Goal: Answer question/provide support

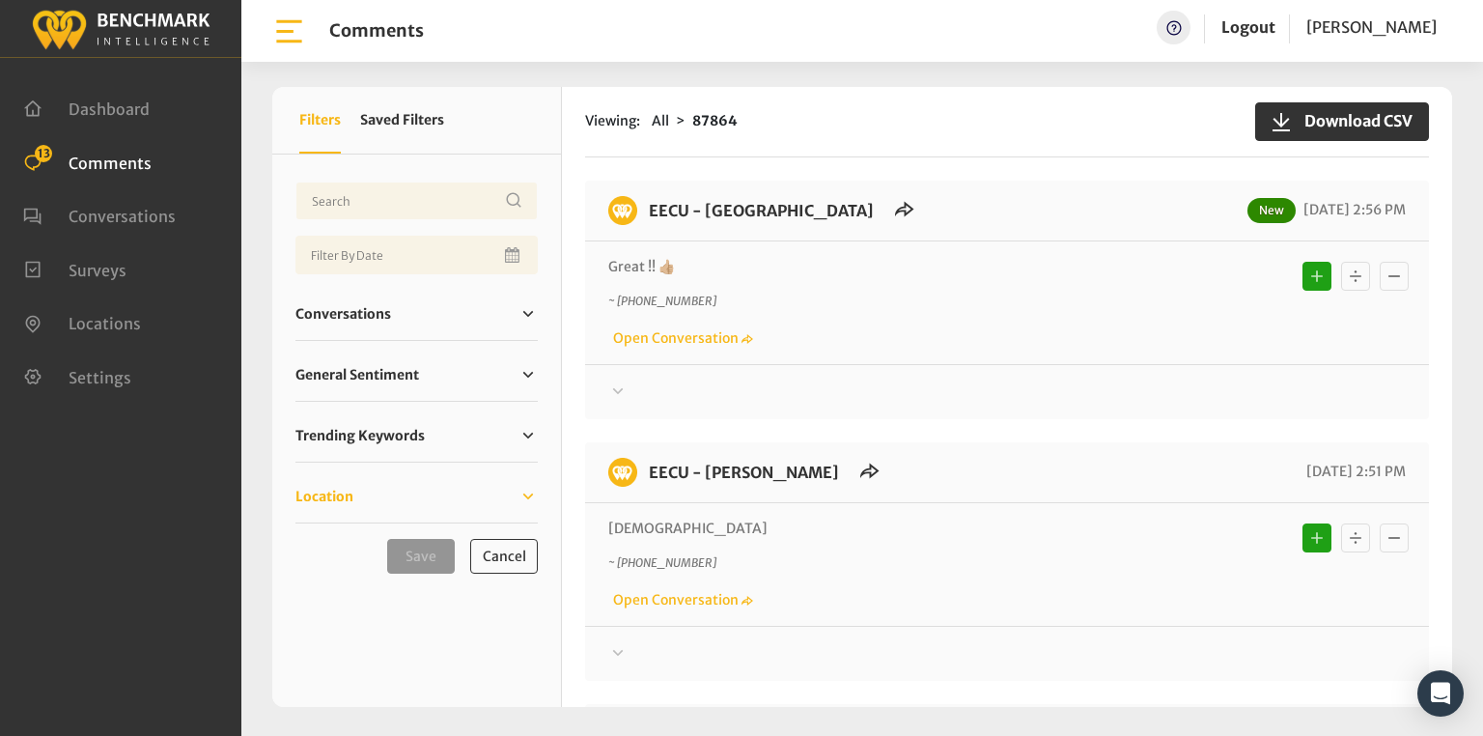
click at [367, 503] on link "Location" at bounding box center [416, 496] width 242 height 29
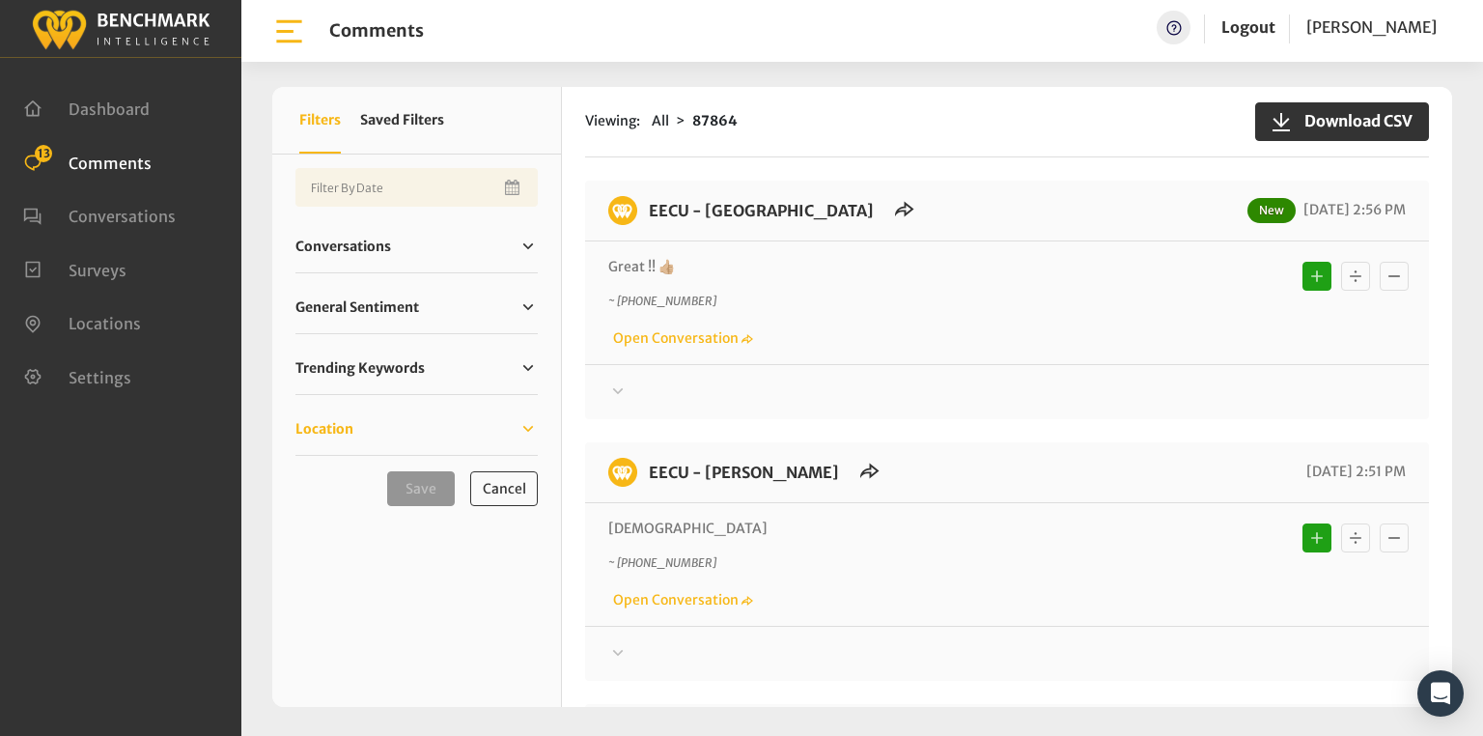
scroll to position [309, 0]
click at [0, 0] on input "Eecu - Sunnyside Branch" at bounding box center [0, 0] width 0 height 0
checkbox input "true"
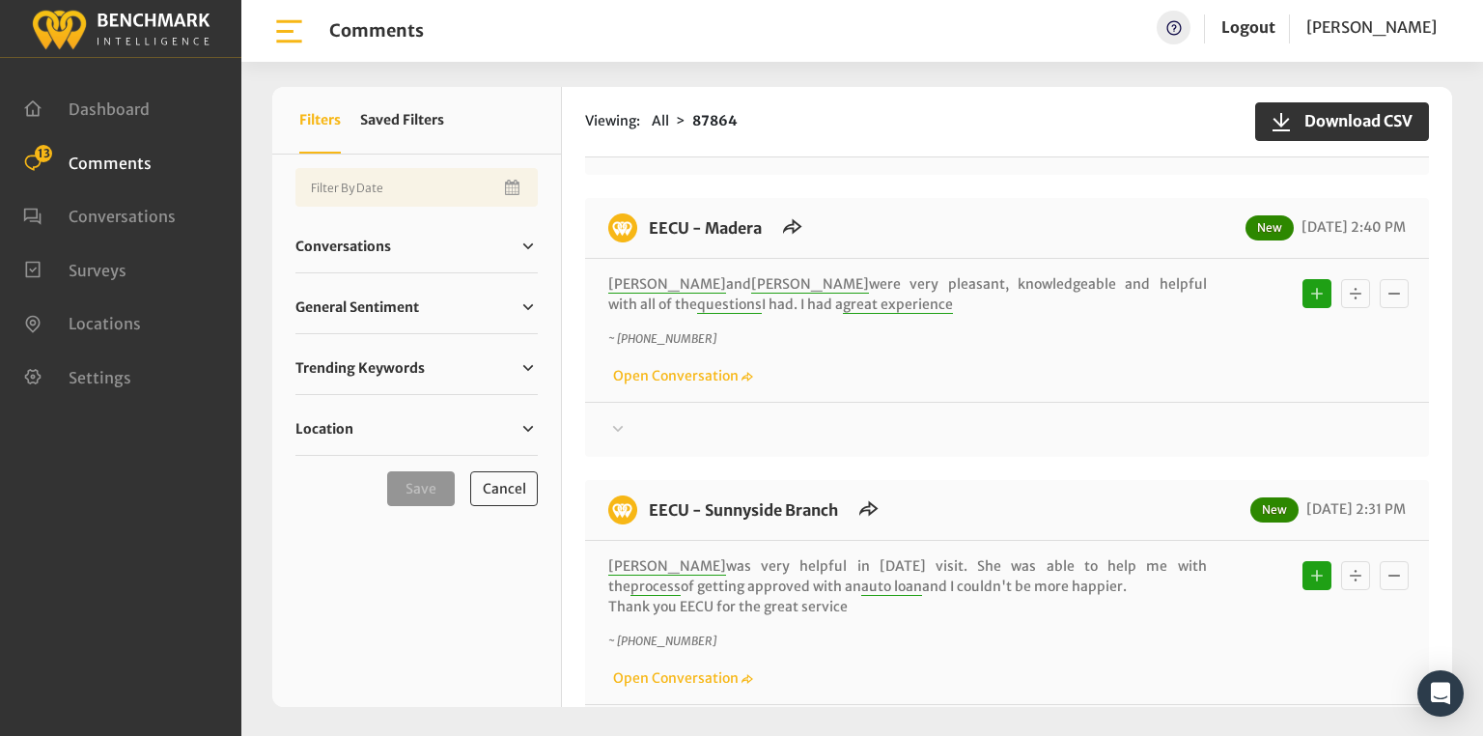
scroll to position [541, 0]
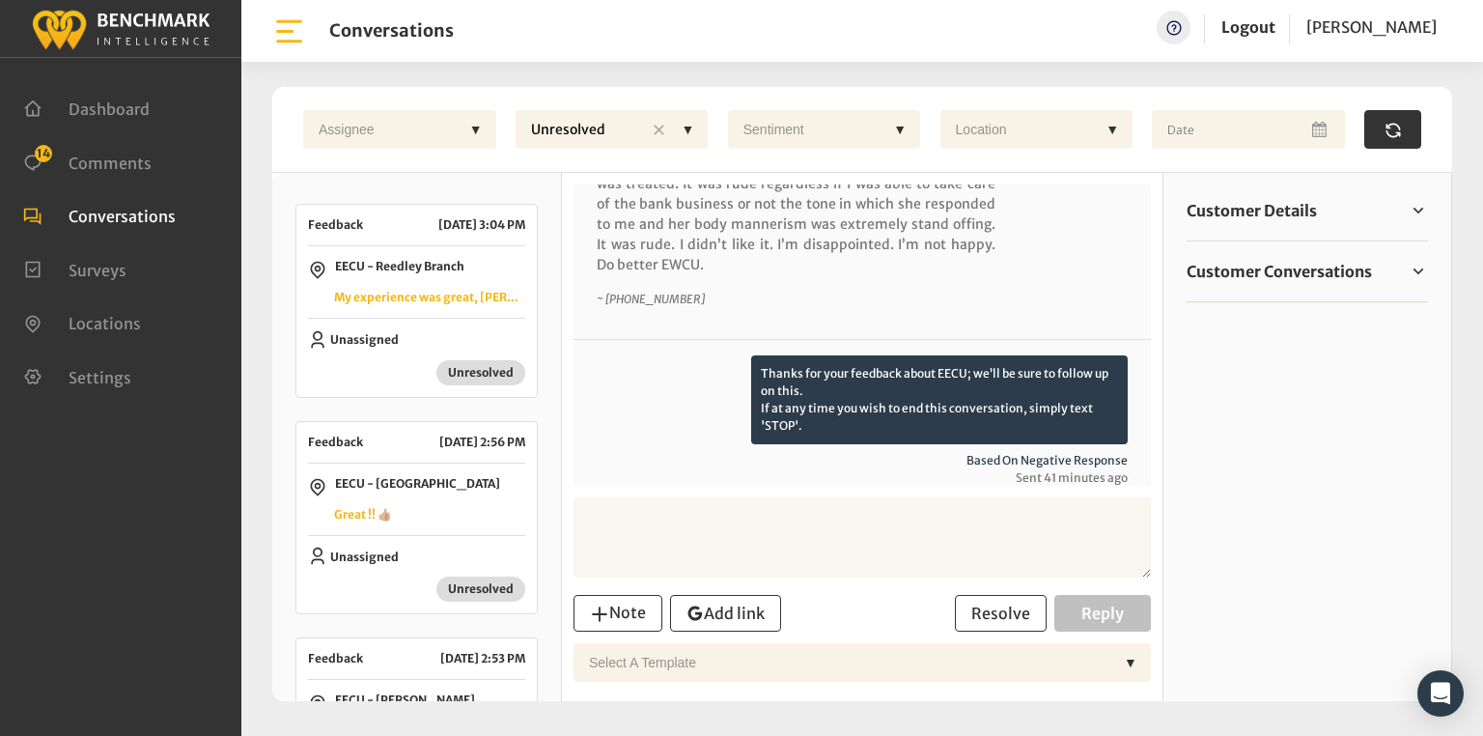
scroll to position [419, 0]
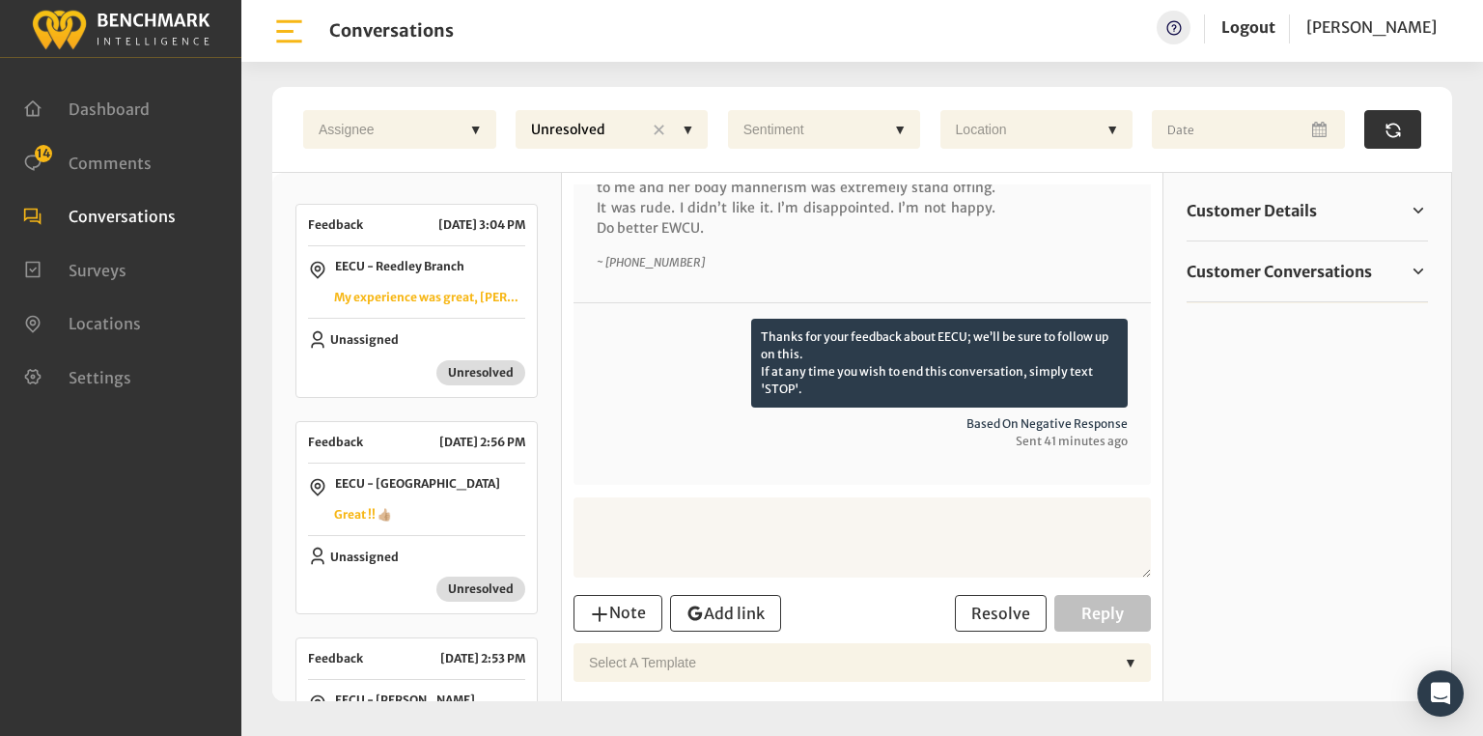
click at [816, 540] on textarea at bounding box center [862, 537] width 577 height 80
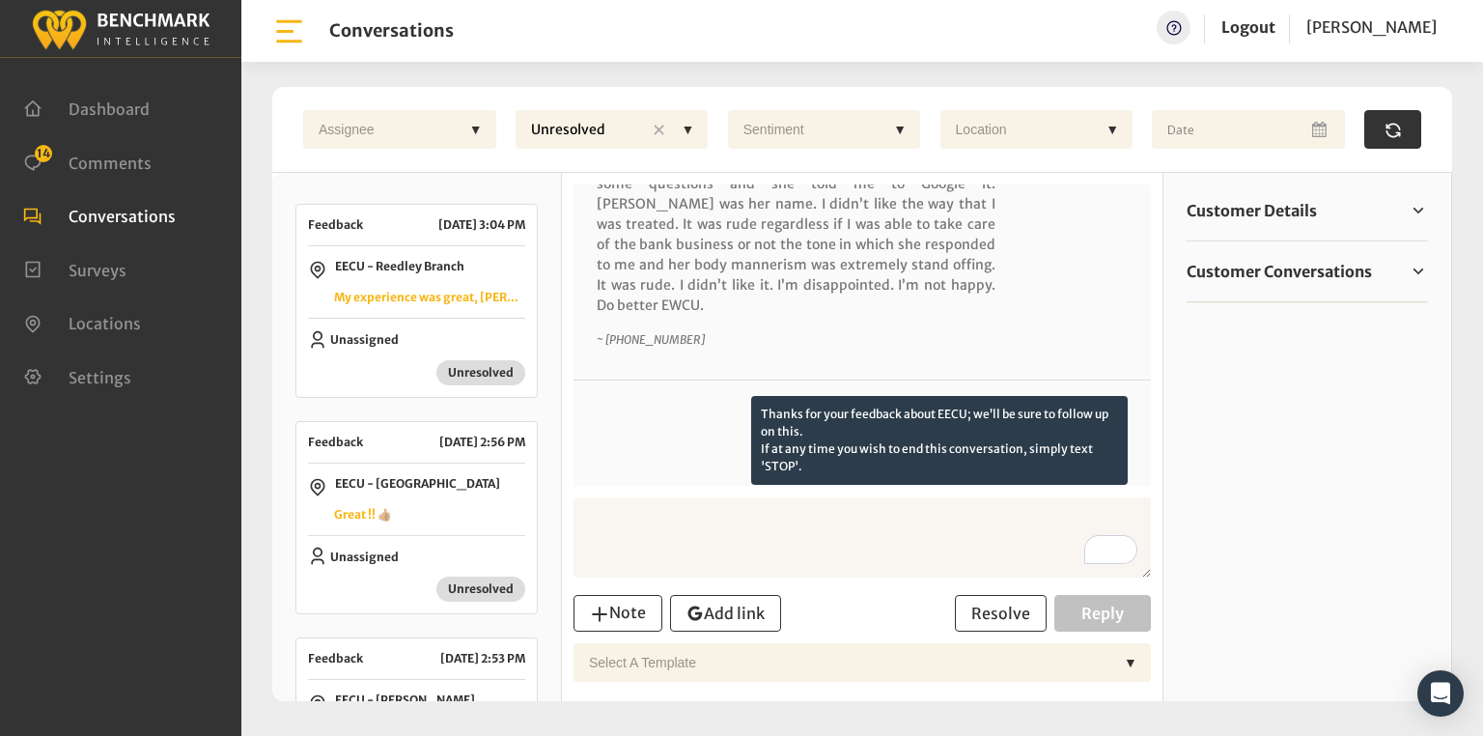
scroll to position [265, 0]
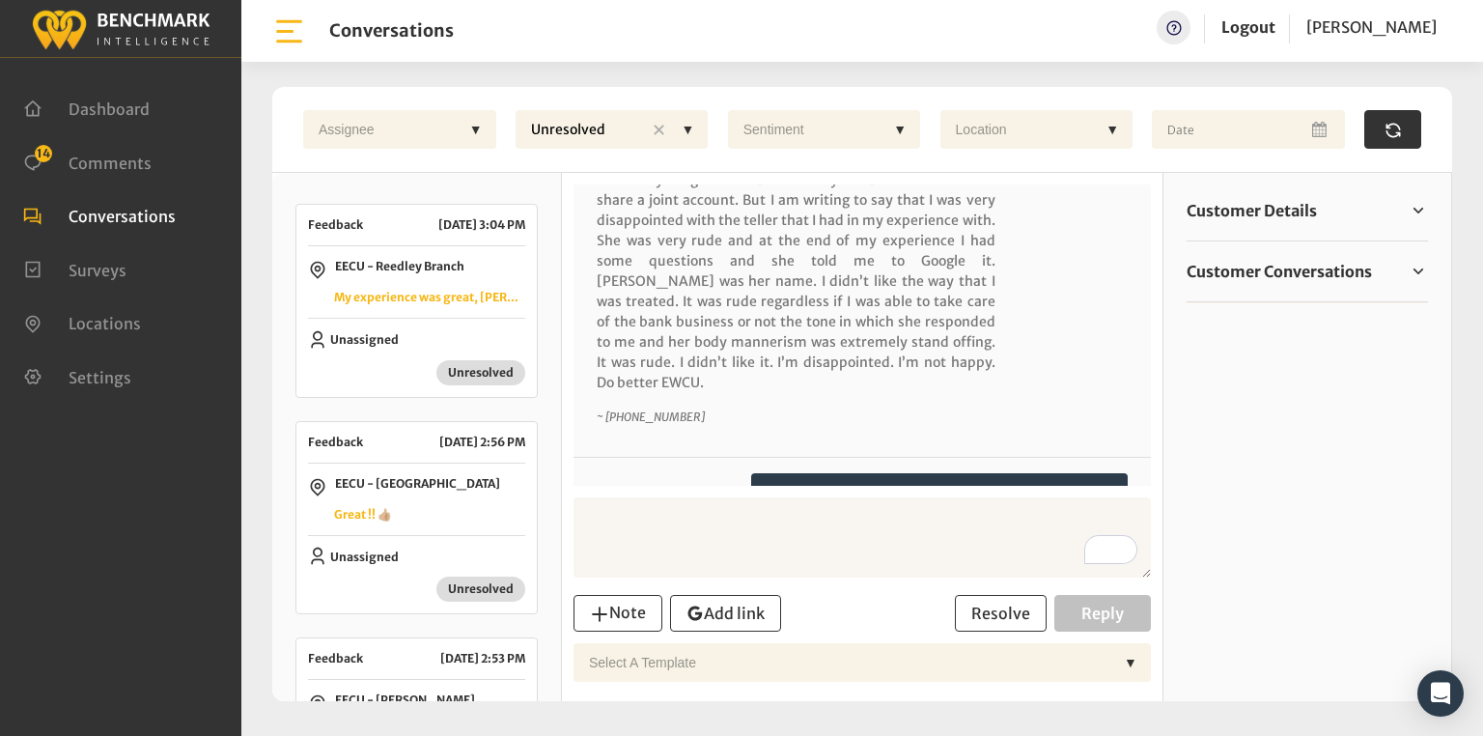
click at [1257, 218] on span "Customer Details" at bounding box center [1252, 210] width 130 height 23
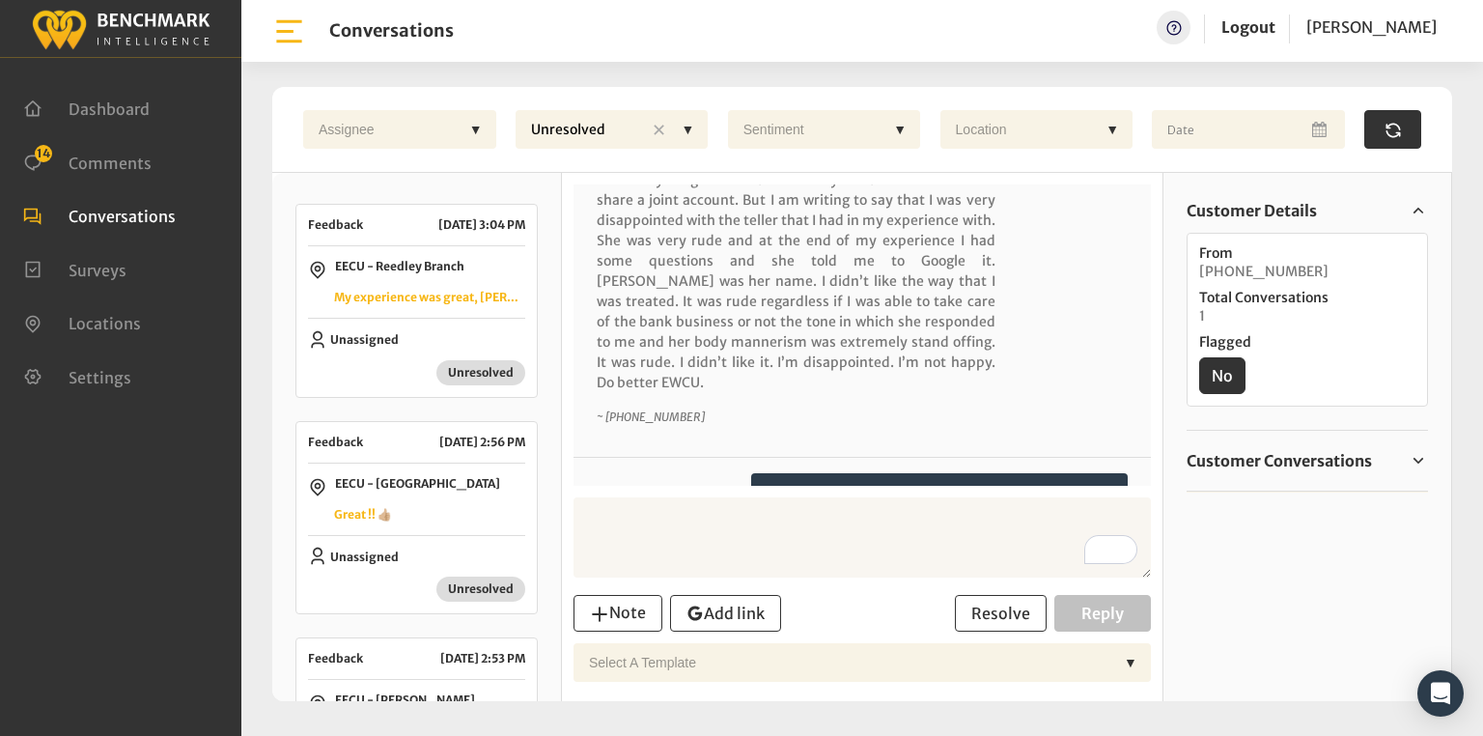
click at [1271, 216] on span "Customer Details" at bounding box center [1252, 210] width 130 height 23
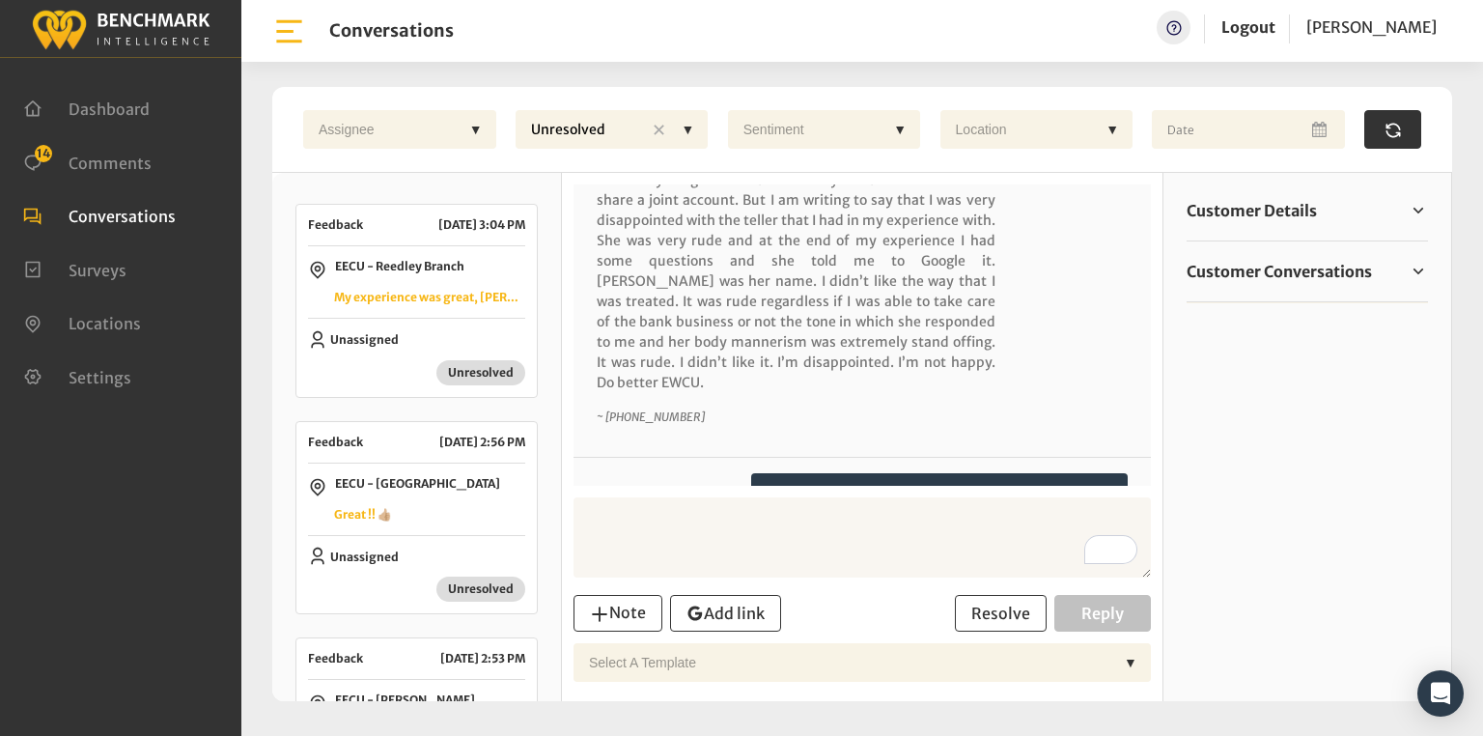
click at [1293, 228] on div "Customer Details From +12096769226 Total Conversations 1 Flagged No" at bounding box center [1307, 211] width 241 height 61
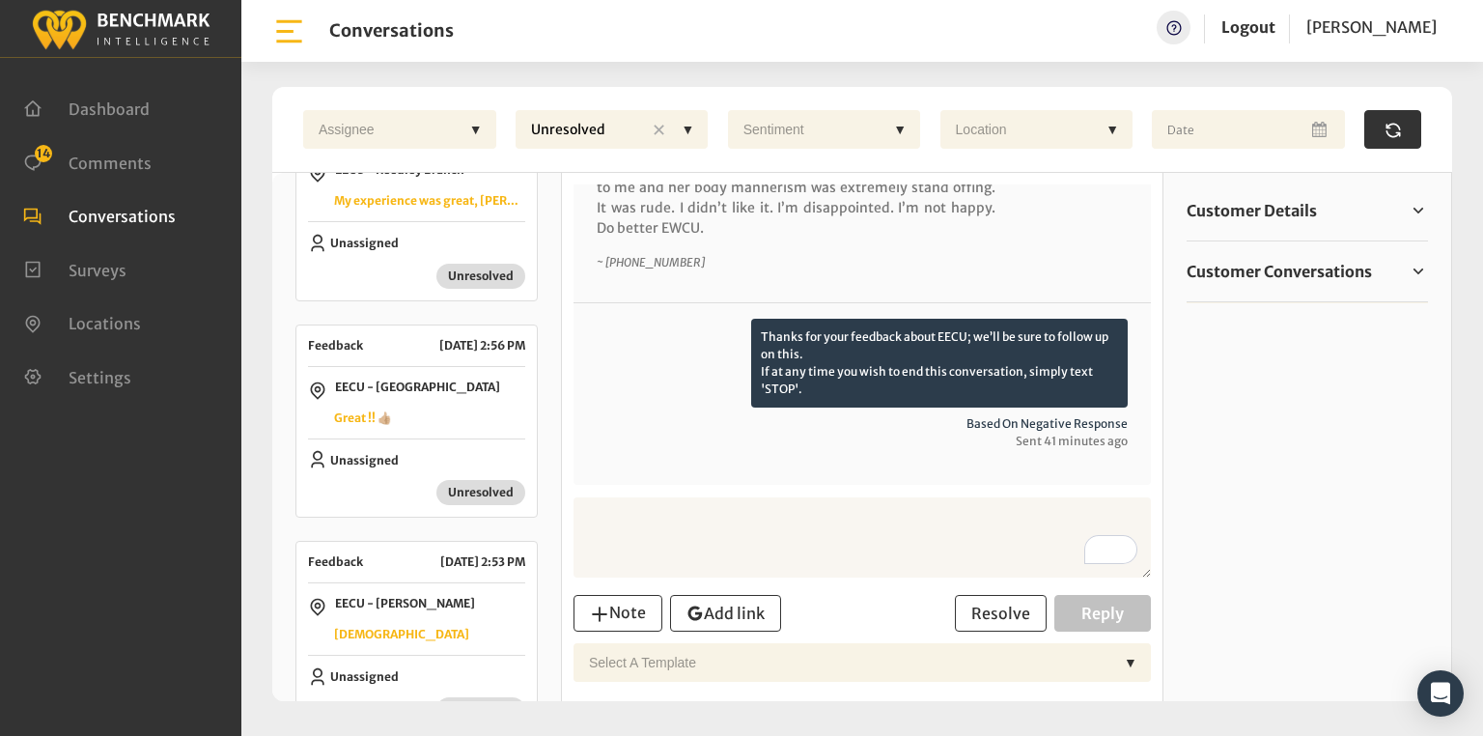
scroll to position [0, 0]
